Goal: Task Accomplishment & Management: Manage account settings

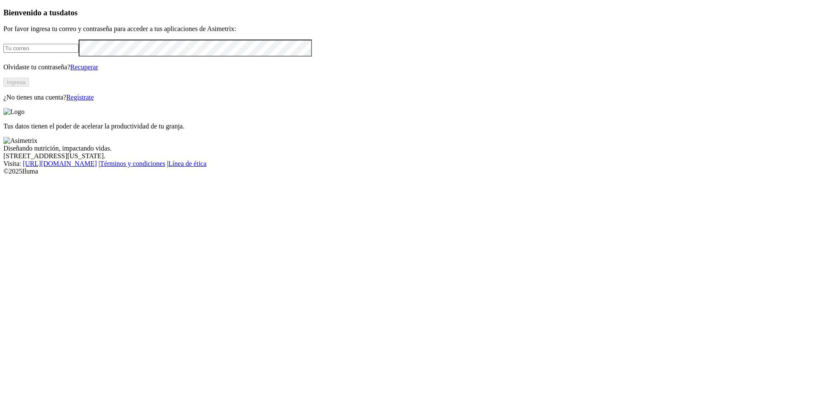
click at [79, 53] on input "email" at bounding box center [40, 48] width 75 height 9
type input "[PERSON_NAME][EMAIL_ADDRESS][PERSON_NAME][DOMAIN_NAME]"
